Goal: Information Seeking & Learning: Compare options

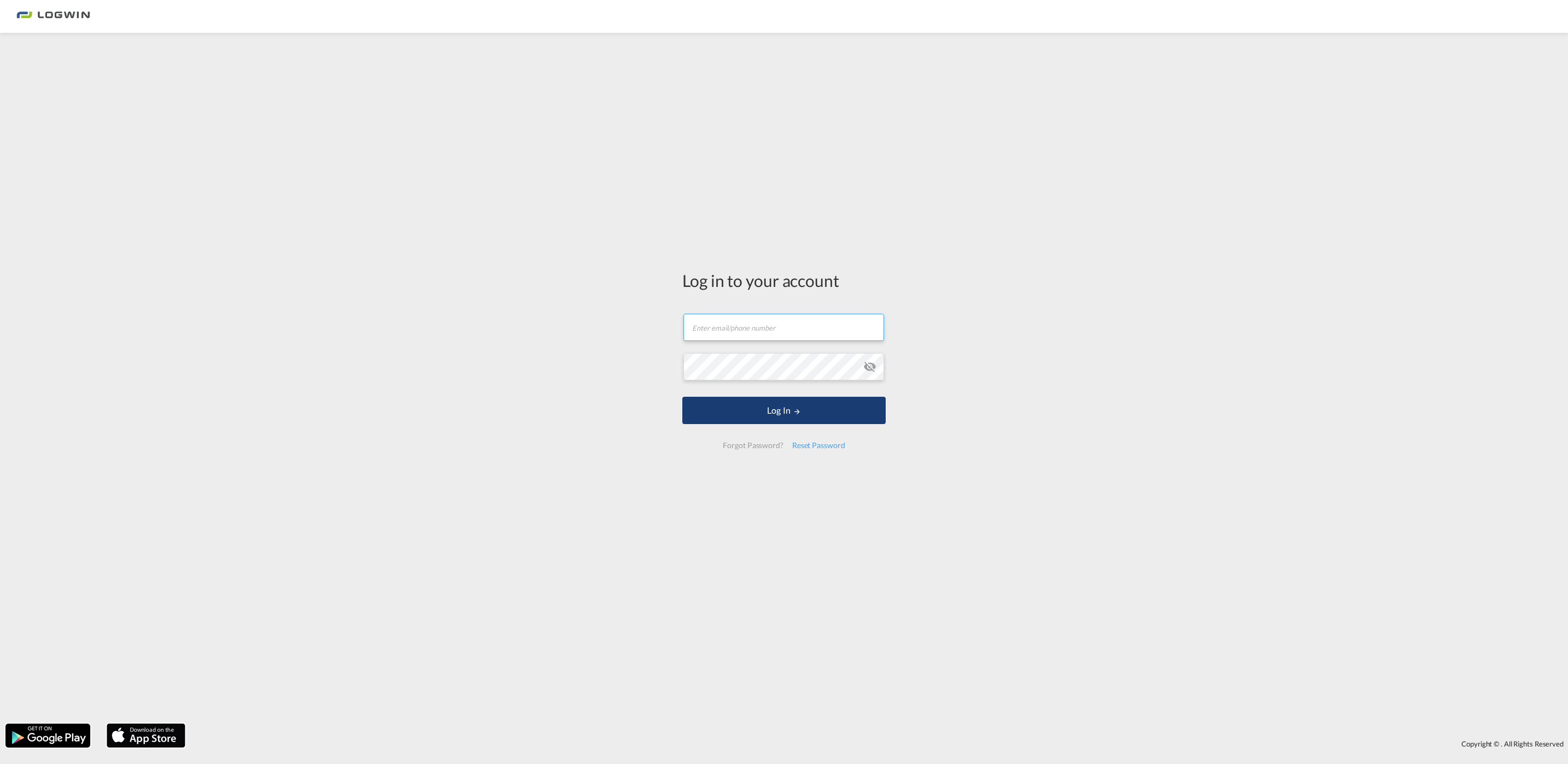
type input "[PERSON_NAME][EMAIL_ADDRESS][DOMAIN_NAME]"
click at [797, 409] on md-icon "LOGIN" at bounding box center [797, 411] width 7 height 7
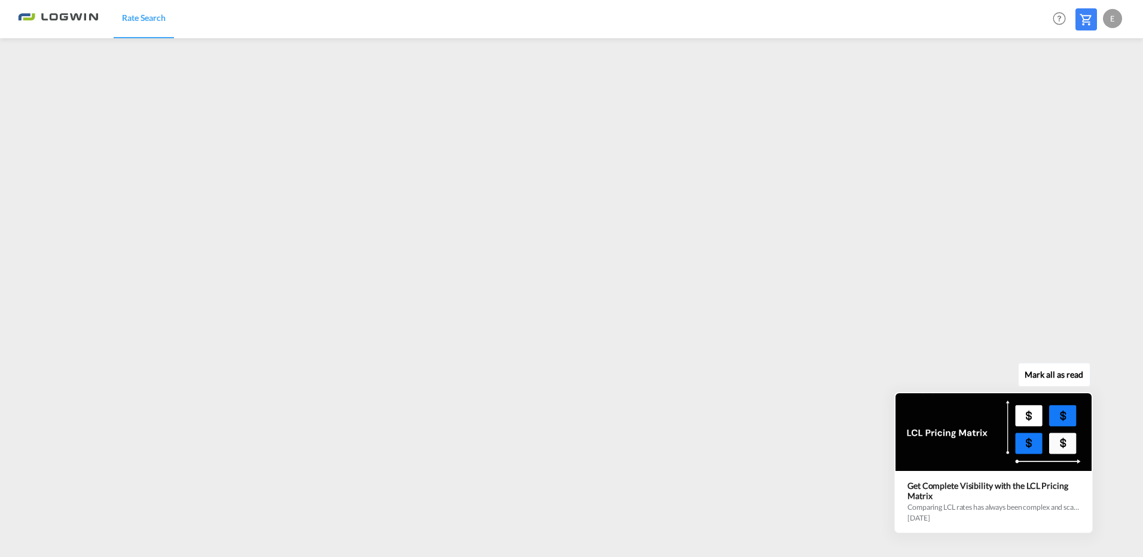
click at [1065, 371] on button "Mark all as read" at bounding box center [1054, 375] width 72 height 24
